Goal: Check status: Check status

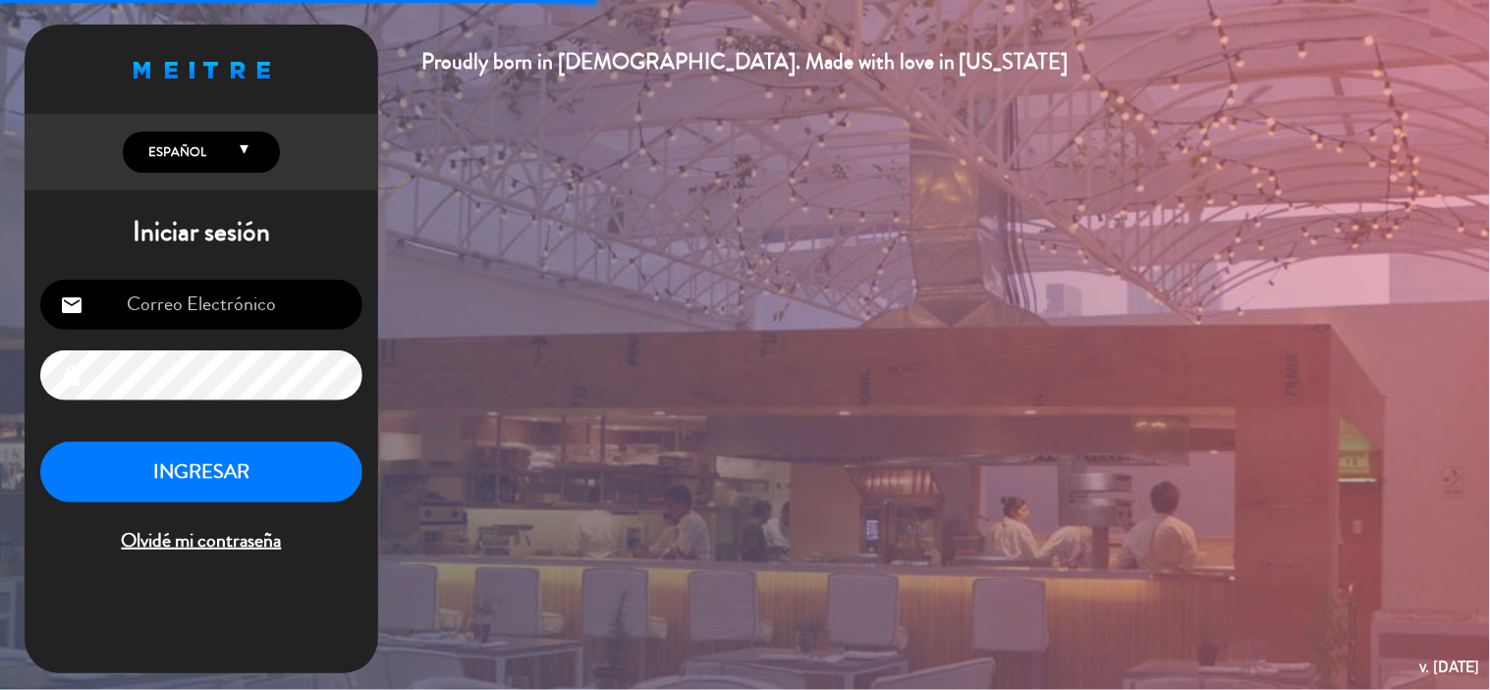
type input "[EMAIL_ADDRESS][DOMAIN_NAME]"
click at [296, 473] on button "INGRESAR" at bounding box center [201, 473] width 322 height 62
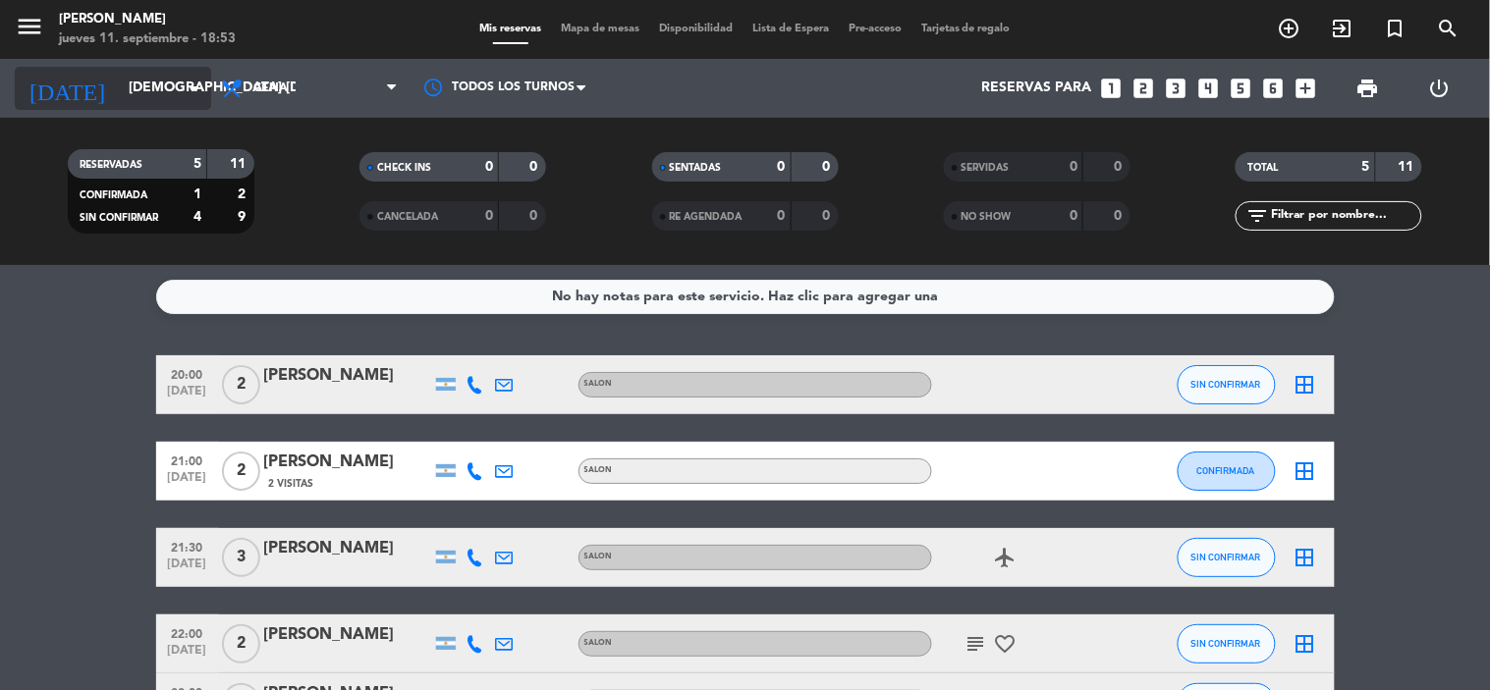
click at [119, 83] on input "[DEMOGRAPHIC_DATA] [DATE]" at bounding box center [212, 88] width 187 height 35
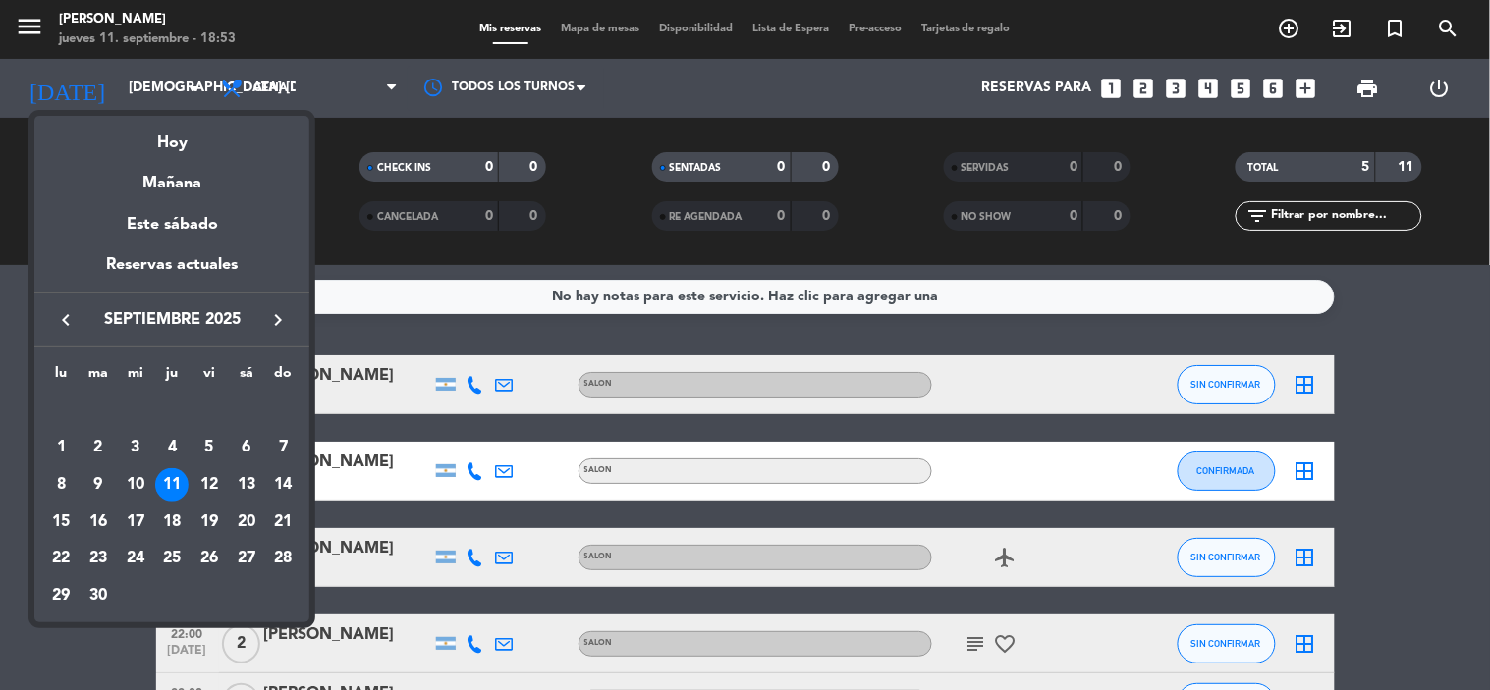
click at [423, 272] on div at bounding box center [745, 345] width 1490 height 690
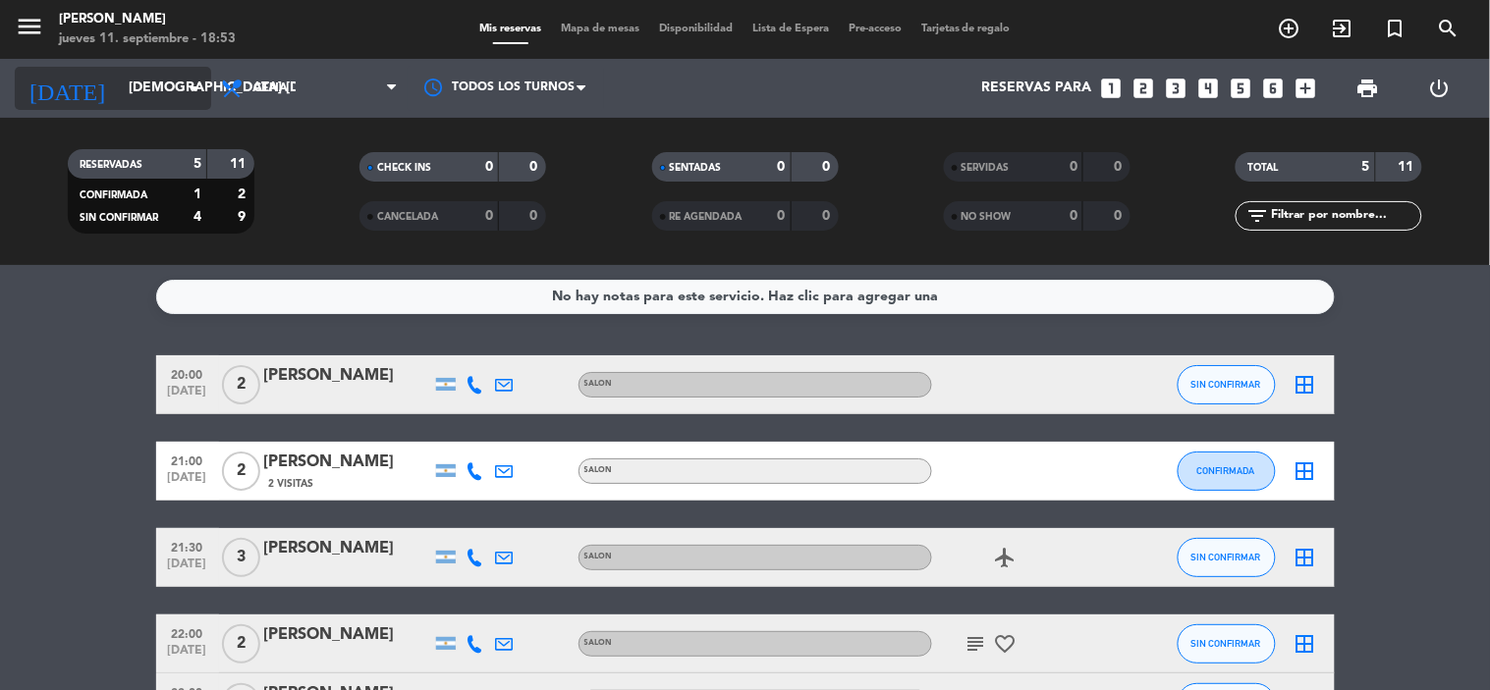
click at [140, 92] on input "[DEMOGRAPHIC_DATA] [DATE]" at bounding box center [212, 88] width 187 height 35
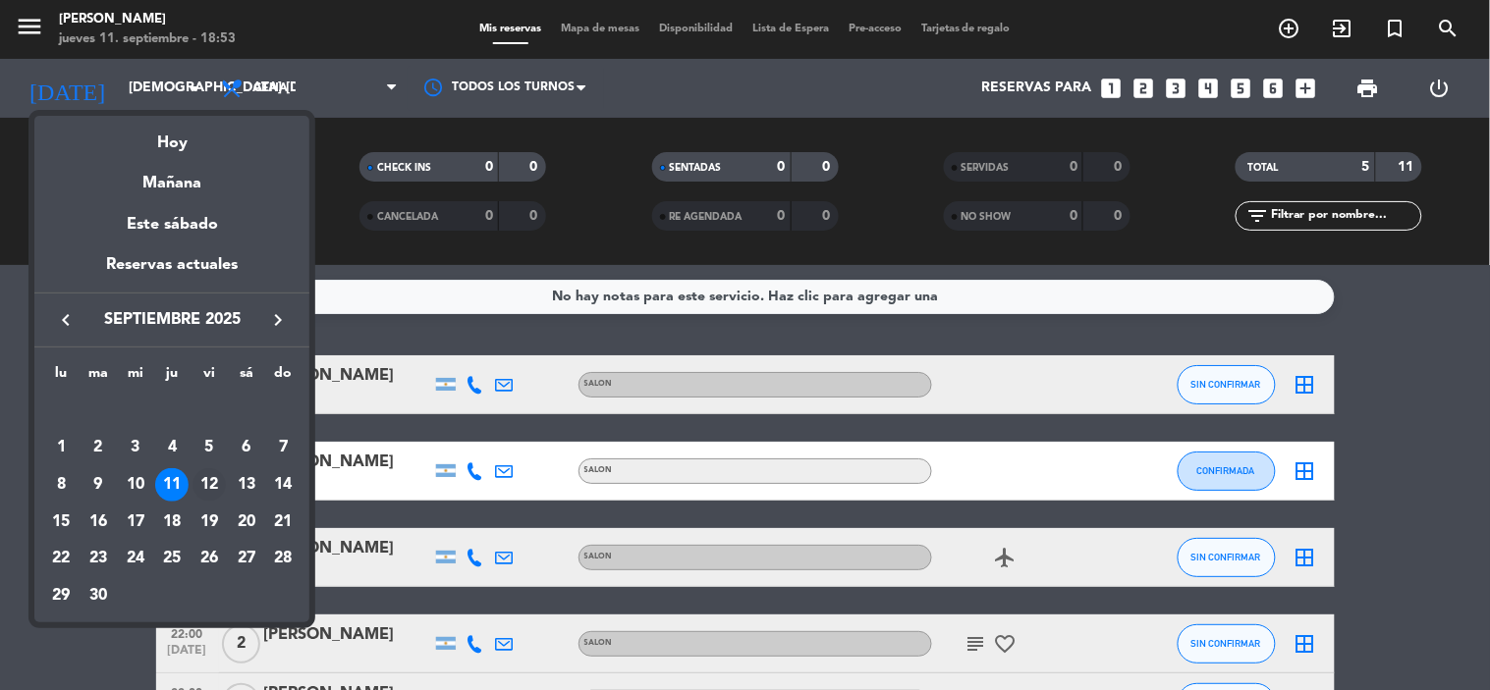
click at [214, 477] on div "12" at bounding box center [209, 485] width 33 height 33
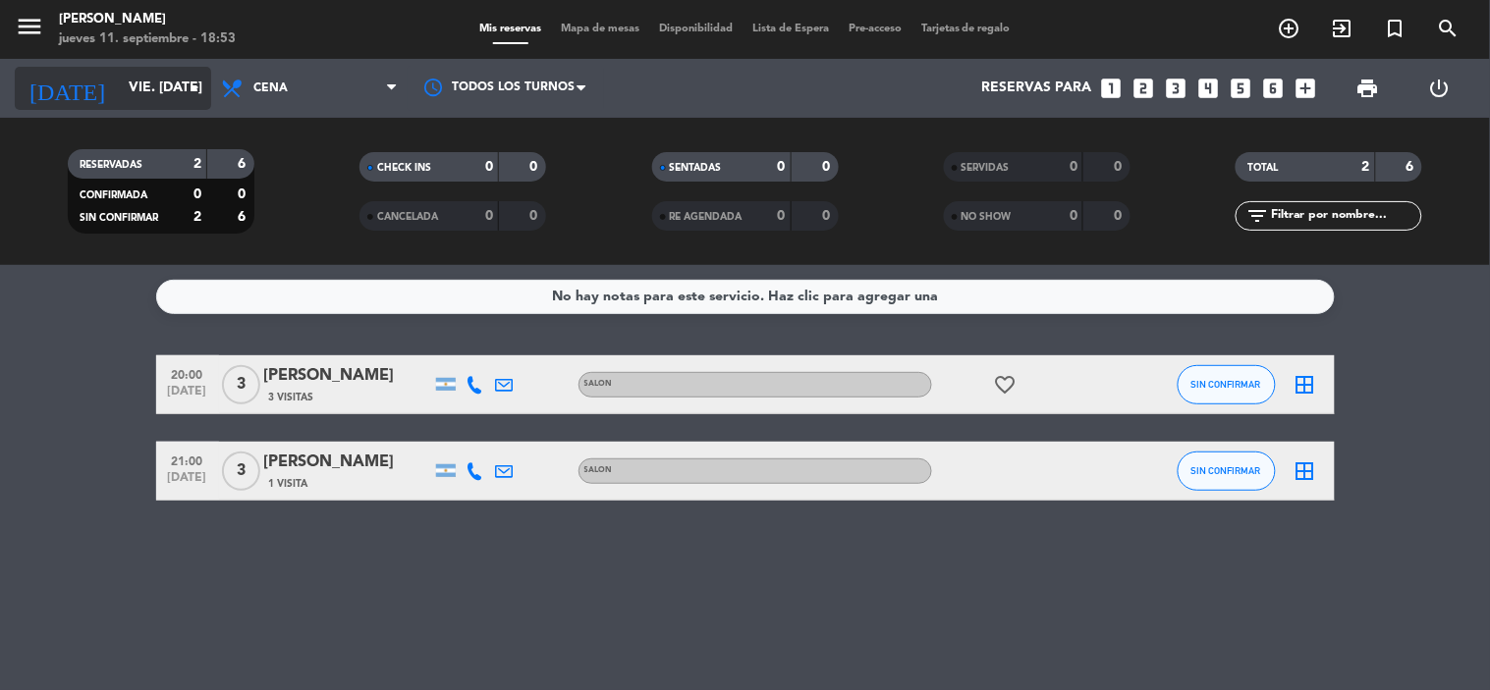
click at [119, 85] on input "vie. [DATE]" at bounding box center [212, 88] width 187 height 35
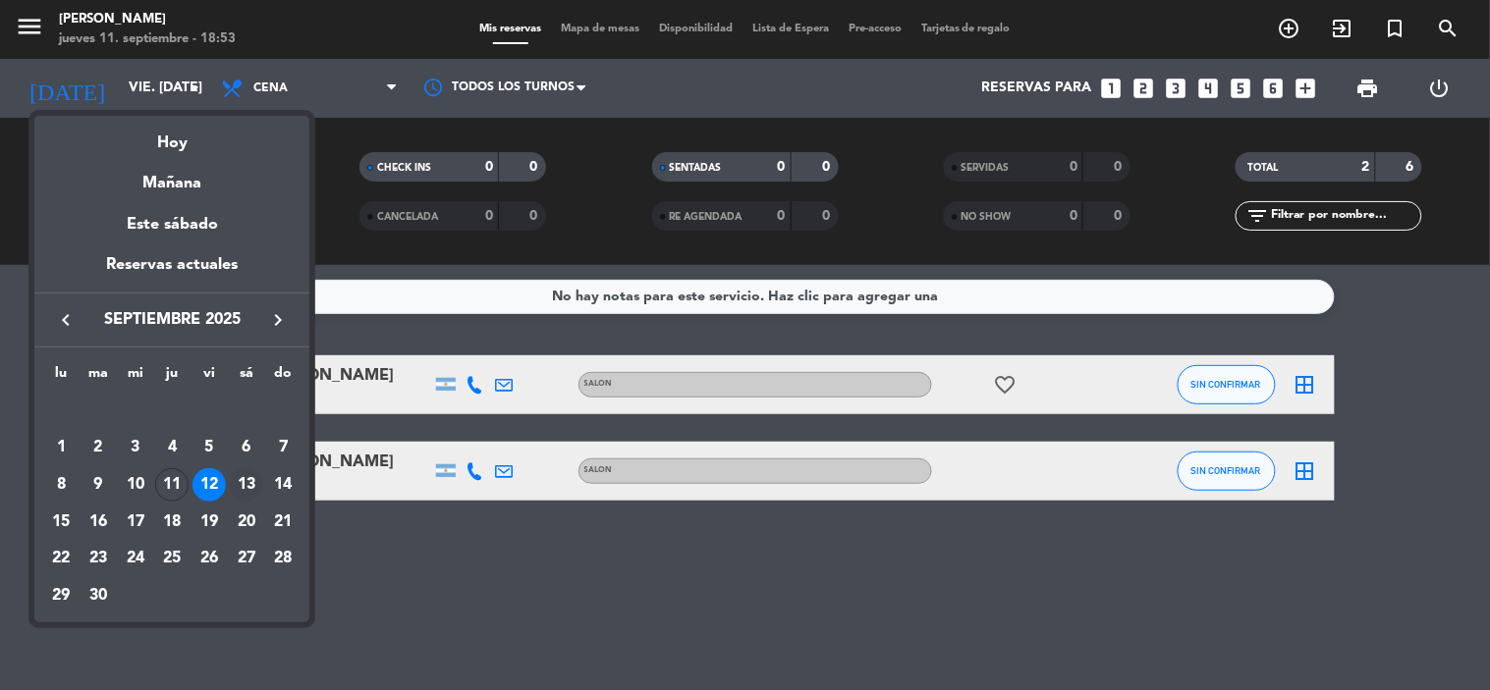
click at [249, 487] on div "13" at bounding box center [246, 485] width 33 height 33
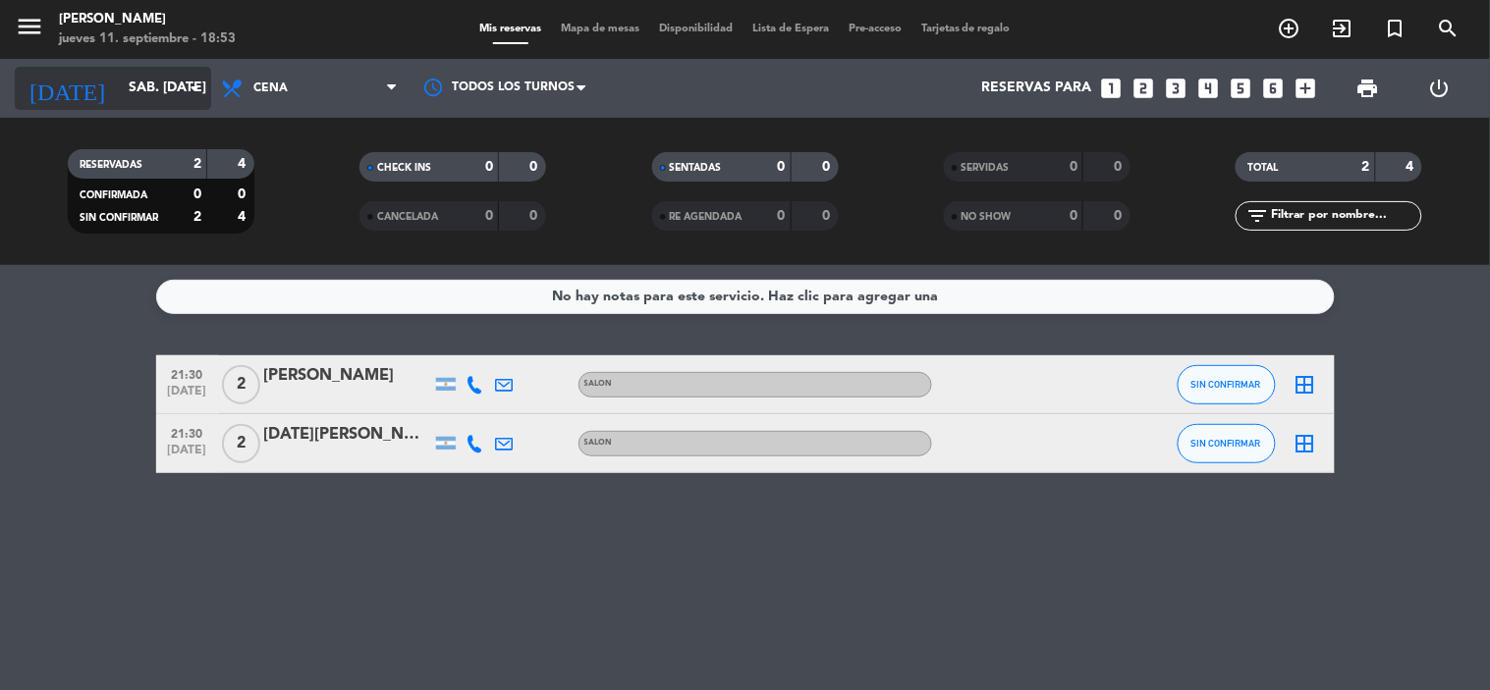
click at [123, 80] on input "sáb. [DATE]" at bounding box center [212, 88] width 187 height 35
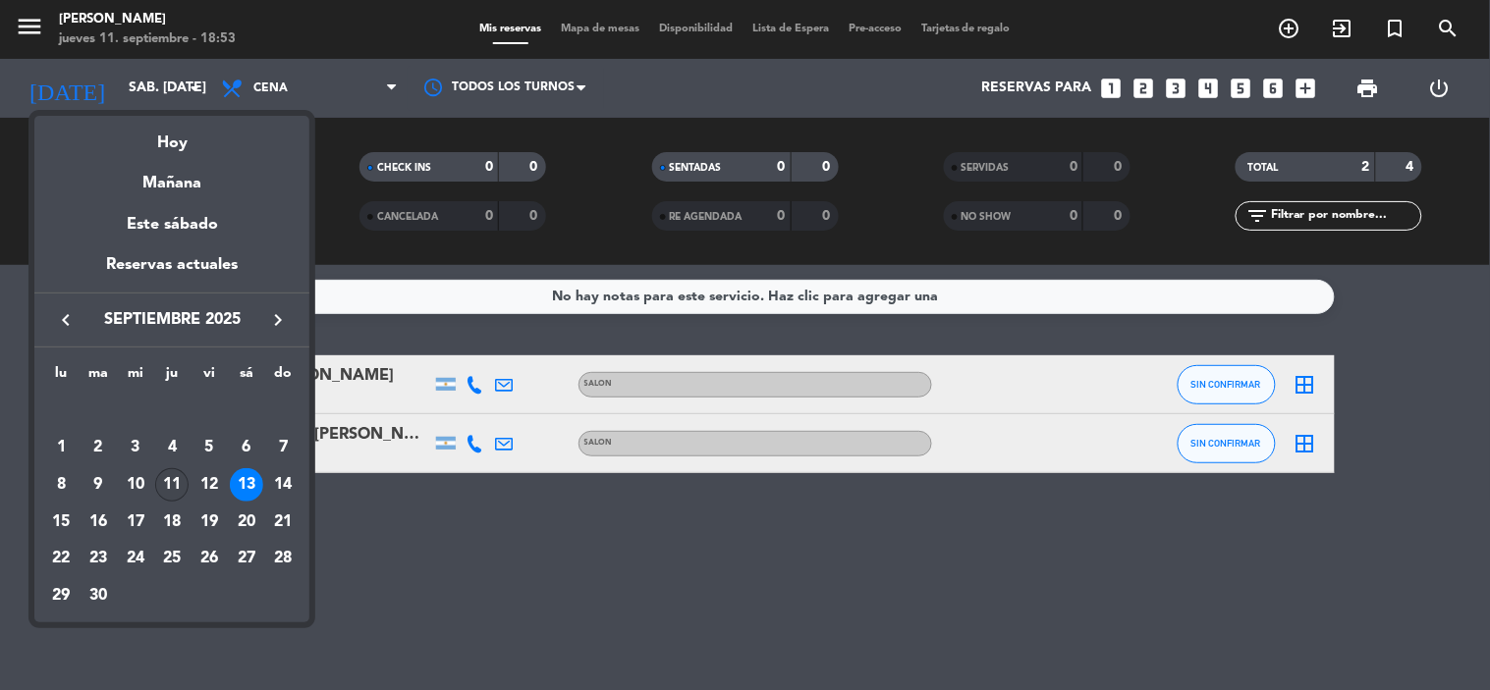
click at [178, 484] on div "11" at bounding box center [171, 485] width 33 height 33
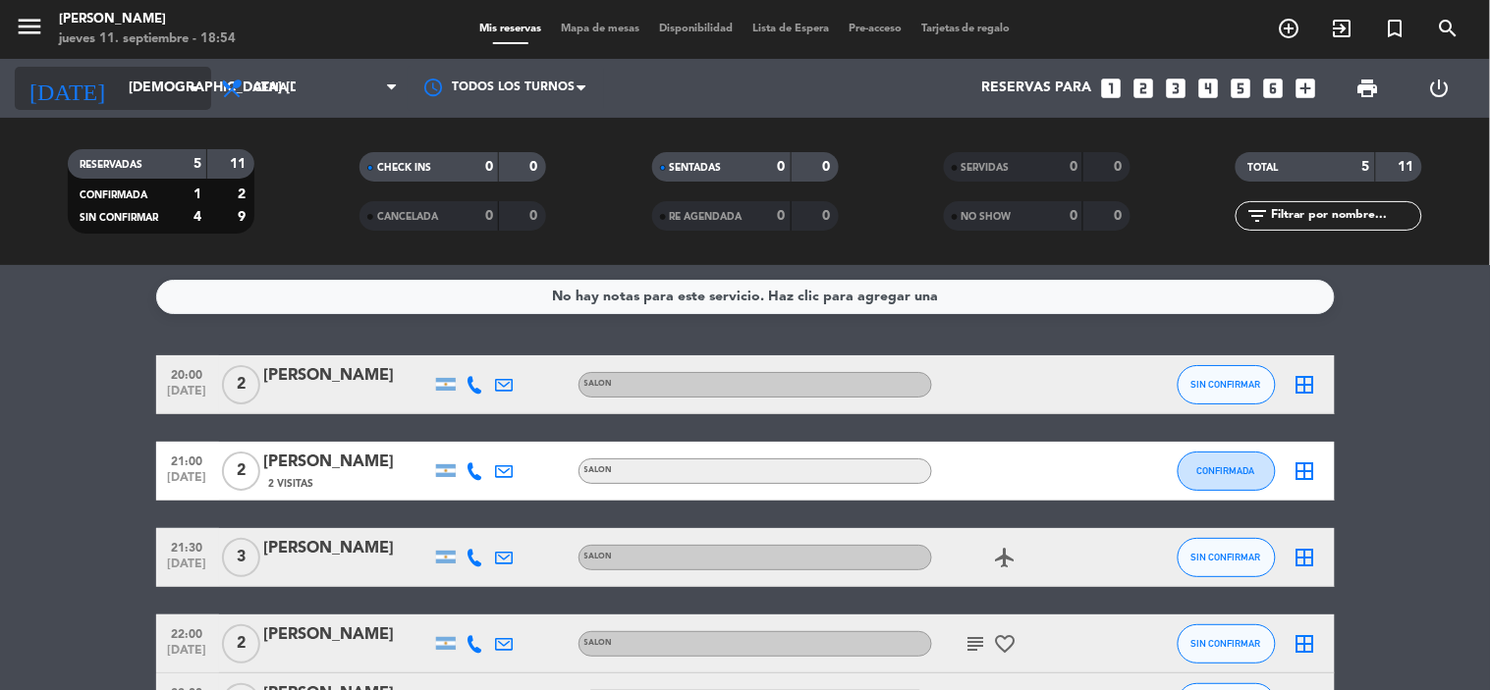
click at [151, 71] on input "[DEMOGRAPHIC_DATA] [DATE]" at bounding box center [212, 88] width 187 height 35
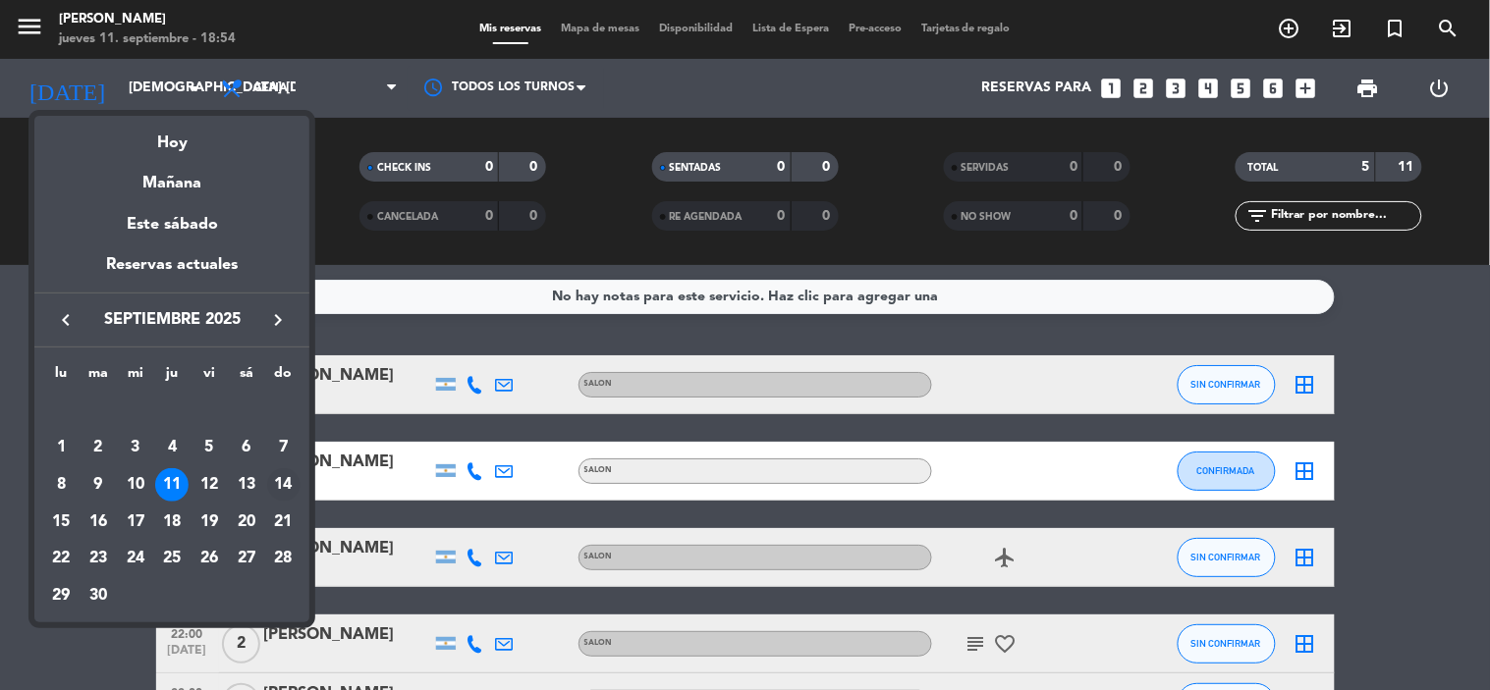
click at [285, 478] on div "14" at bounding box center [283, 485] width 33 height 33
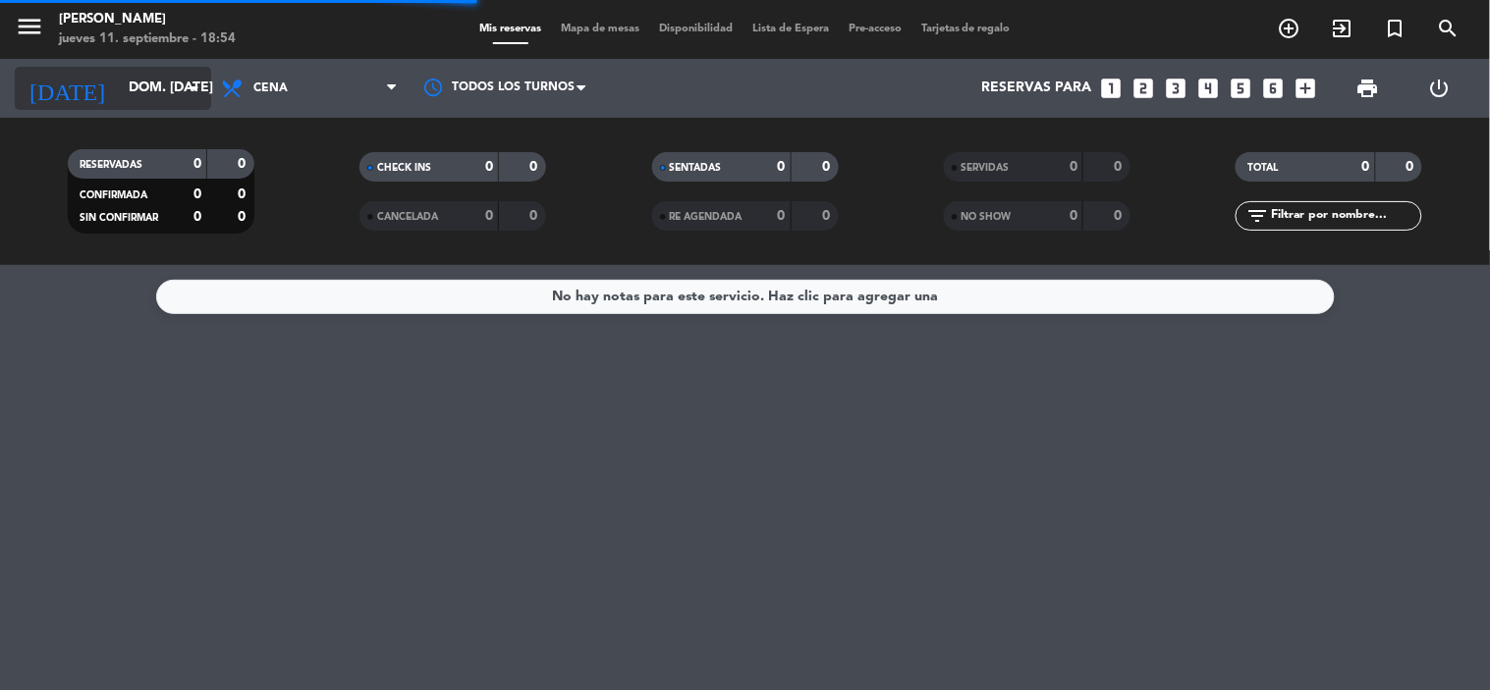
click at [164, 92] on input "dom. [DATE]" at bounding box center [212, 88] width 187 height 35
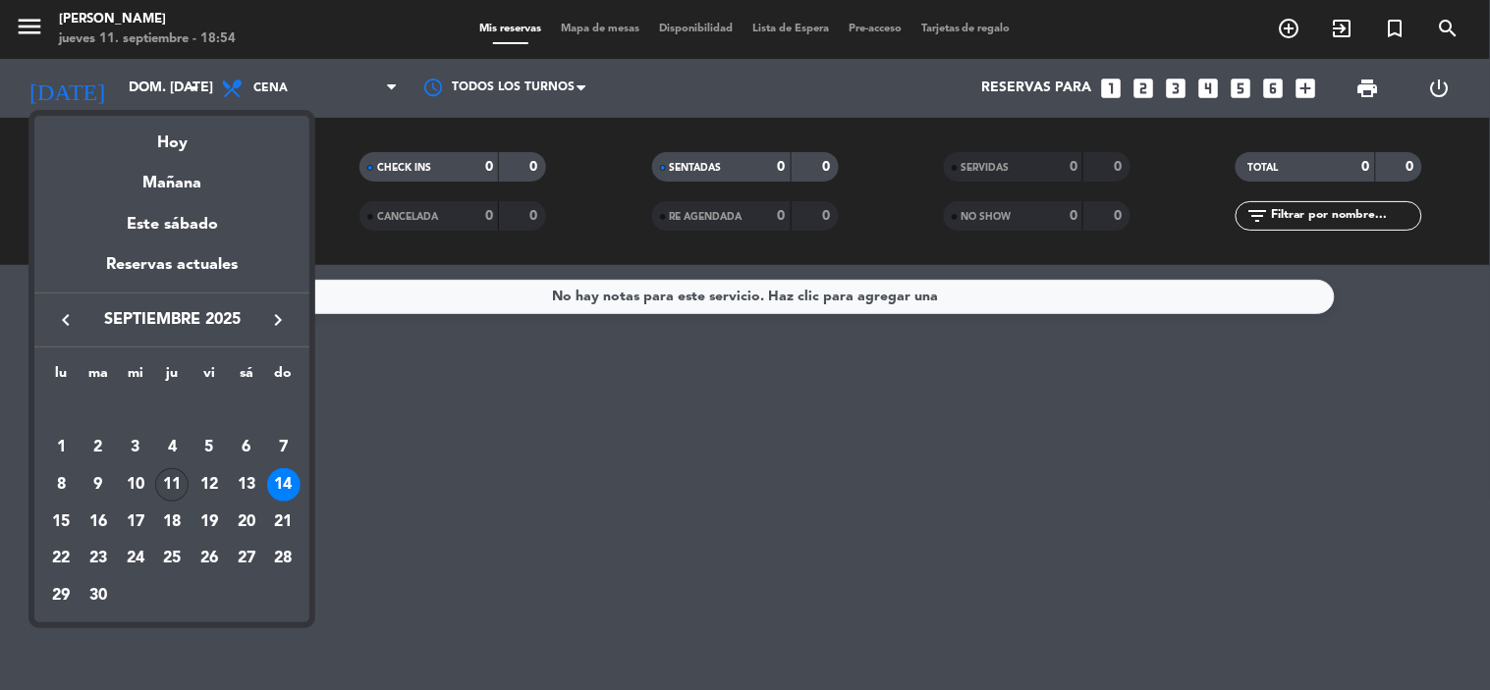
click at [173, 487] on div "11" at bounding box center [171, 485] width 33 height 33
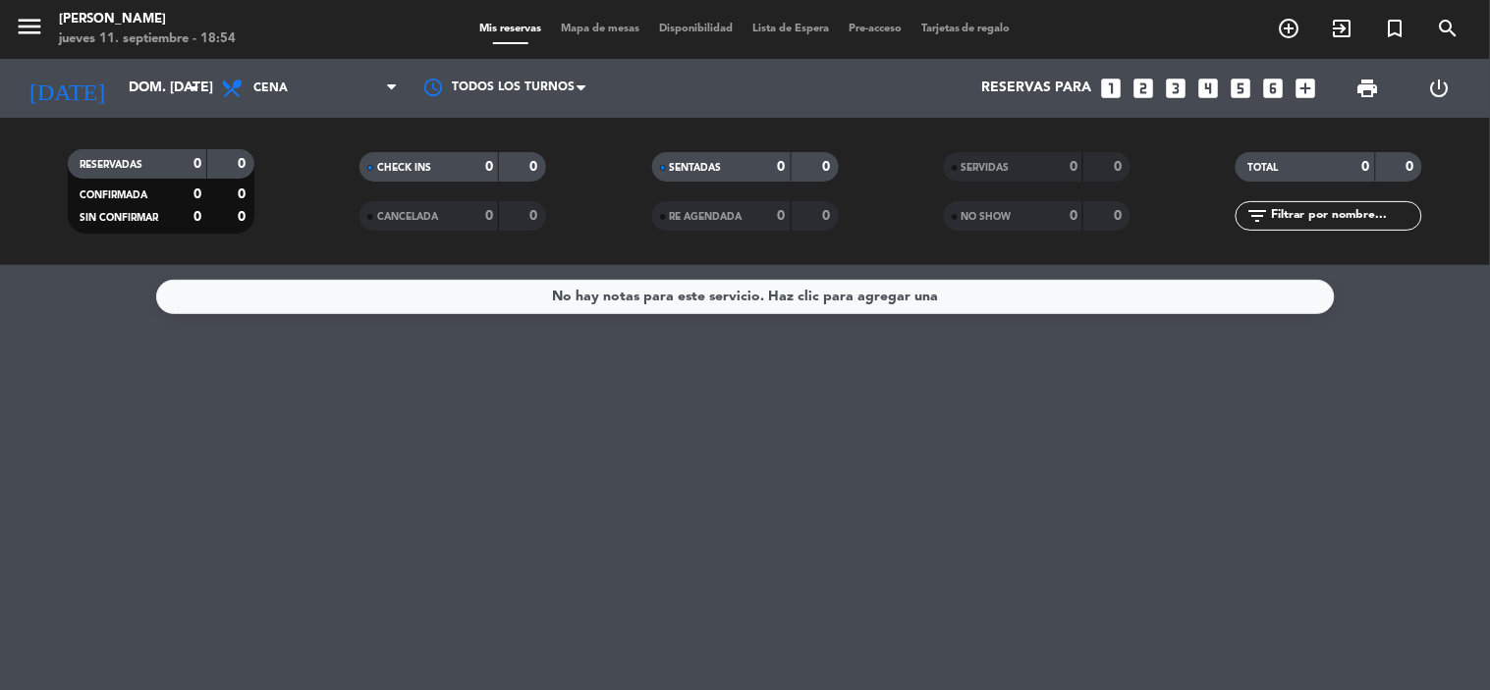
type input "[DEMOGRAPHIC_DATA] [DATE]"
